Goal: Browse casually: Explore the website without a specific task or goal

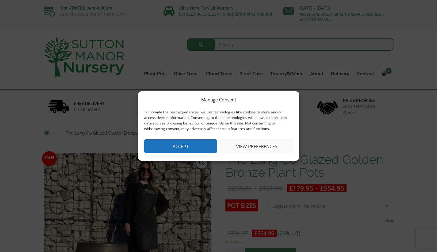
click at [211, 145] on button "Accept" at bounding box center [180, 146] width 73 height 14
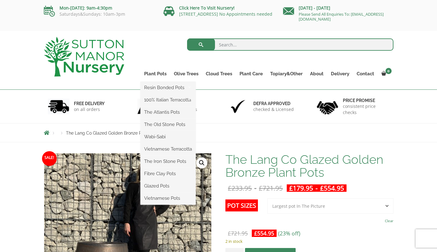
click at [161, 82] on ul "Resin Bonded Pots The Amalfi Pots The Milan Pots The Capri Pots The Brunello Po…" at bounding box center [168, 143] width 55 height 123
click at [151, 75] on link "Plant Pots" at bounding box center [156, 73] width 30 height 9
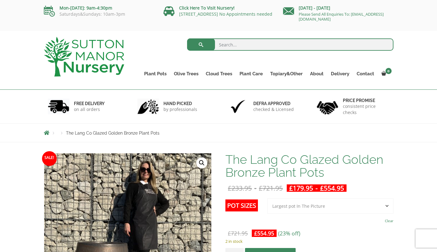
click at [47, 132] on span "Breadcrumbs" at bounding box center [47, 132] width 6 height 5
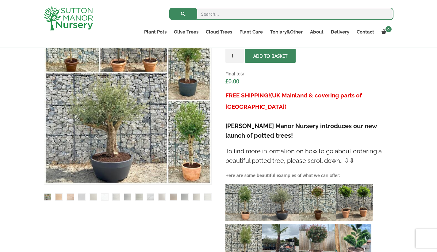
scroll to position [169, 0]
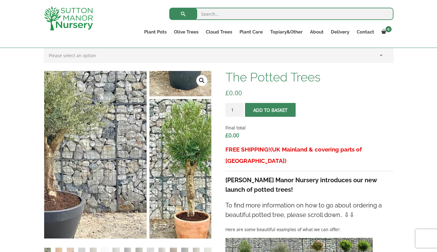
click at [191, 223] on img at bounding box center [74, 97] width 307 height 307
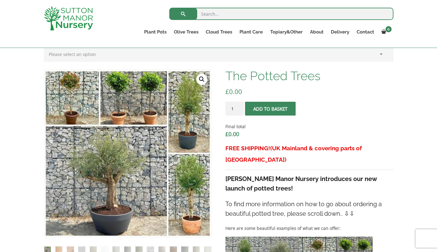
scroll to position [279, 0]
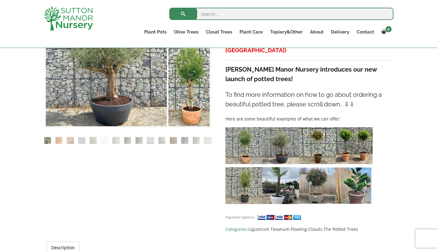
click at [254, 132] on img at bounding box center [244, 145] width 37 height 37
click at [320, 127] on img at bounding box center [317, 145] width 37 height 37
click at [313, 138] on img at bounding box center [317, 145] width 37 height 37
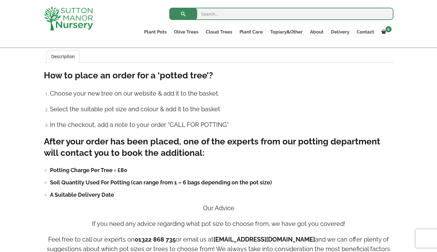
scroll to position [334, 0]
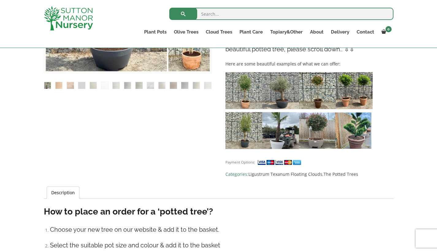
click at [258, 97] on img at bounding box center [244, 90] width 37 height 37
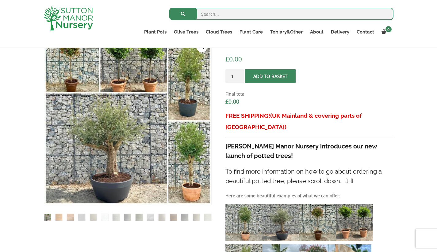
scroll to position [247, 0]
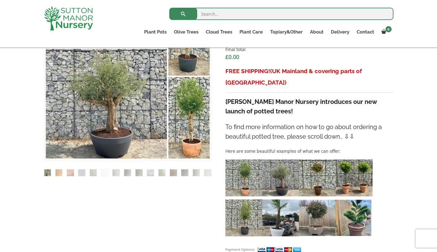
click at [311, 201] on img at bounding box center [317, 218] width 36 height 36
click at [285, 200] on img at bounding box center [280, 217] width 37 height 37
click at [284, 167] on img at bounding box center [280, 177] width 37 height 37
